Goal: Transaction & Acquisition: Purchase product/service

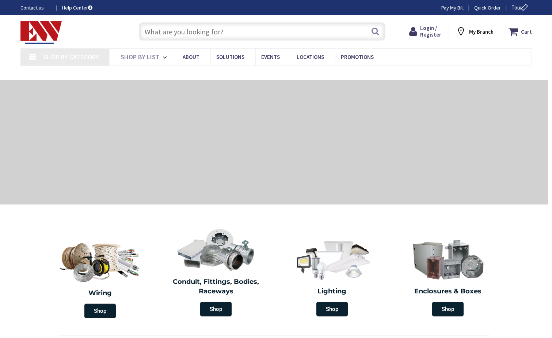
type input "CT-[GEOGRAPHIC_DATA], [GEOGRAPHIC_DATA]"
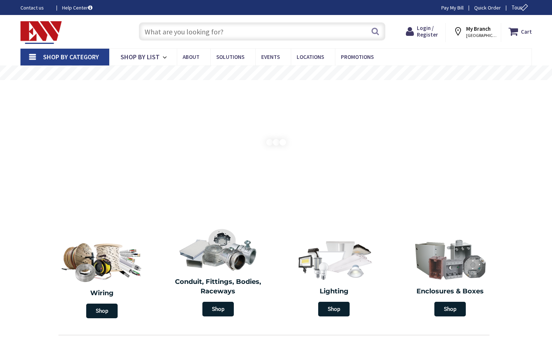
click at [178, 33] on input "text" at bounding box center [262, 31] width 247 height 18
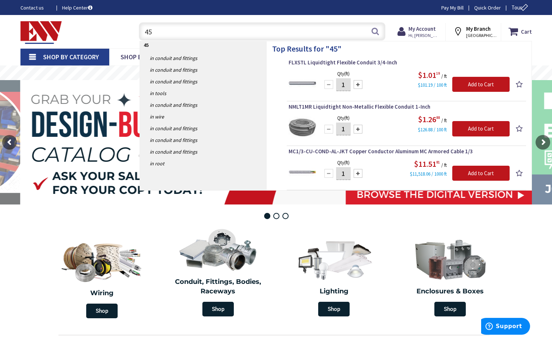
type input "4"
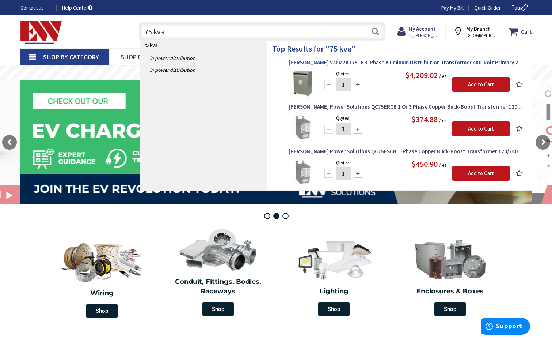
type input "75 kva"
click at [344, 61] on span "[PERSON_NAME] V48M28T7516 3-Phase Aluminum Distribution Transformer 480-Volt Pr…" at bounding box center [407, 62] width 236 height 7
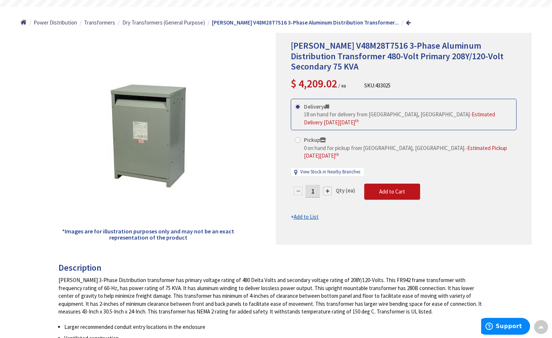
scroll to position [74, 0]
drag, startPoint x: 294, startPoint y: 47, endPoint x: 331, endPoint y: 45, distance: 37.3
click at [331, 45] on span "Eaton V48M28T7516 3-Phase Aluminum Distribution Transformer 480-Volt Primary 20…" at bounding box center [397, 56] width 213 height 33
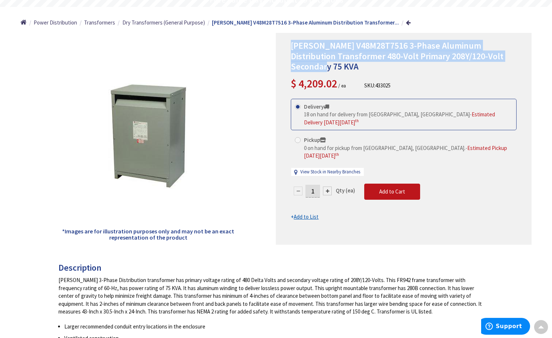
drag, startPoint x: 296, startPoint y: 45, endPoint x: 307, endPoint y: 65, distance: 22.8
click at [307, 65] on div "Eaton V48M28T7516 3-Phase Aluminum Distribution Transformer 480-Volt Primary 20…" at bounding box center [404, 139] width 256 height 212
click at [356, 71] on h1 "Eaton V48M28T7516 3-Phase Aluminum Distribution Transformer 480-Volt Primary 20…" at bounding box center [404, 56] width 226 height 31
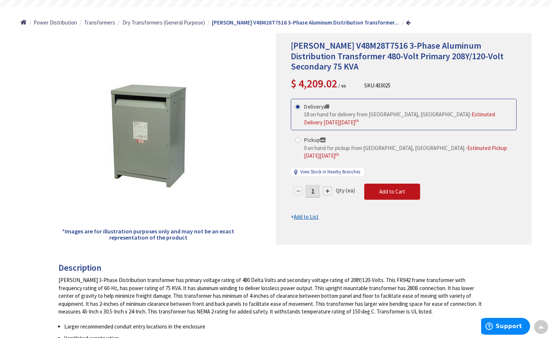
click at [301, 68] on span "Eaton V48M28T7516 3-Phase Aluminum Distribution Transformer 480-Volt Primary 20…" at bounding box center [397, 56] width 213 height 33
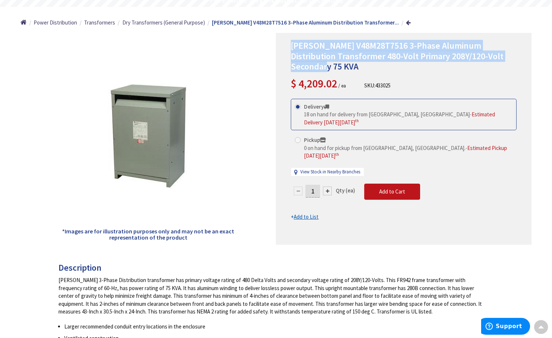
drag, startPoint x: 305, startPoint y: 66, endPoint x: 291, endPoint y: 46, distance: 24.8
click at [291, 46] on span "Eaton V48M28T7516 3-Phase Aluminum Distribution Transformer 480-Volt Primary 20…" at bounding box center [397, 56] width 213 height 33
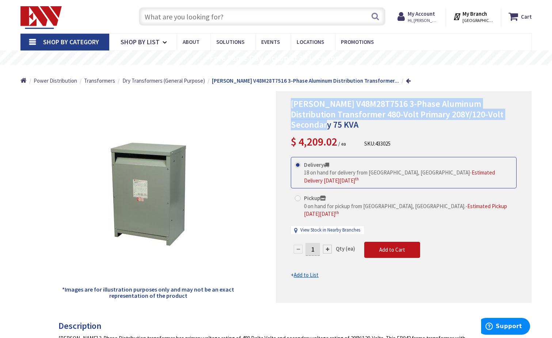
scroll to position [0, 0]
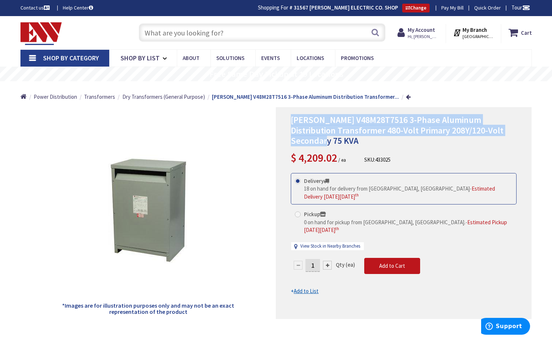
drag, startPoint x: 300, startPoint y: 160, endPoint x: 337, endPoint y: 157, distance: 37.3
click at [337, 157] on span "4,209.02" at bounding box center [318, 158] width 39 height 14
